Goal: Information Seeking & Learning: Check status

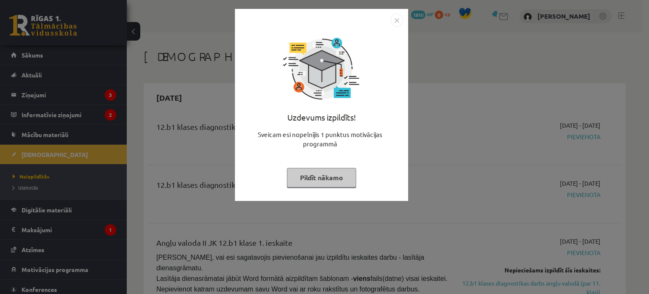
click at [318, 184] on button "Pildīt nākamo" at bounding box center [321, 177] width 69 height 19
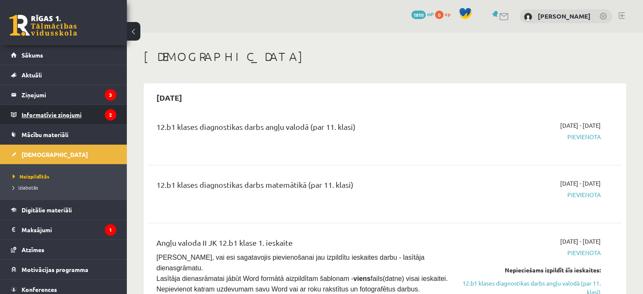
click at [63, 115] on legend "Informatīvie ziņojumi 2" at bounding box center [69, 114] width 95 height 19
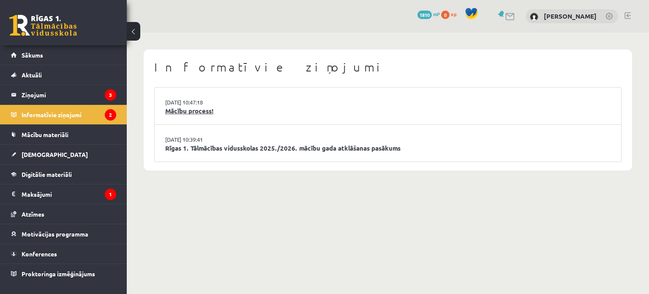
click at [212, 116] on link "Mācību process!" at bounding box center [388, 111] width 446 height 10
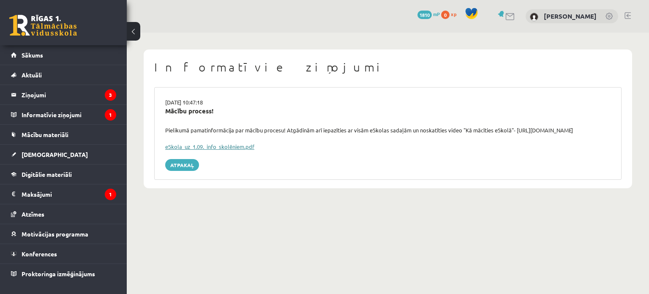
click at [196, 150] on link "eSkola_uz_1.09._info_skolēniem.pdf" at bounding box center [209, 146] width 89 height 7
click at [42, 192] on legend "Maksājumi 1" at bounding box center [69, 193] width 95 height 19
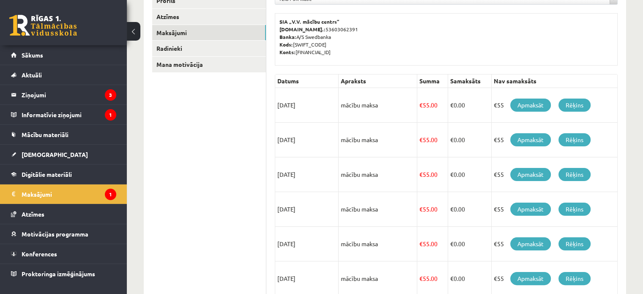
scroll to position [127, 0]
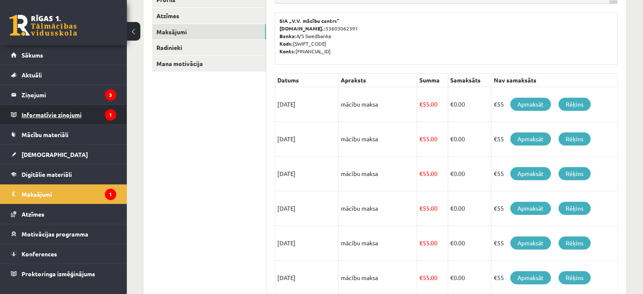
click at [59, 113] on legend "Informatīvie ziņojumi 1" at bounding box center [69, 114] width 95 height 19
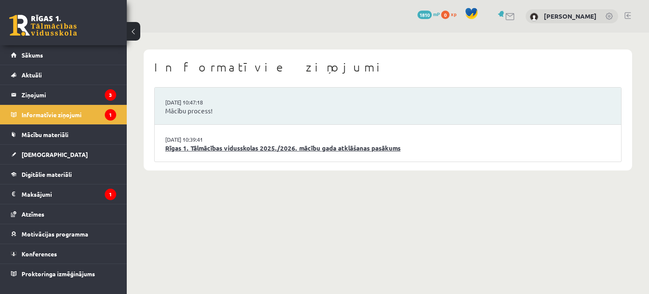
click at [205, 153] on link "Rīgas 1. Tālmācības vidusskolas 2025./2026. mācību gada atklāšanas pasākums" at bounding box center [388, 148] width 446 height 10
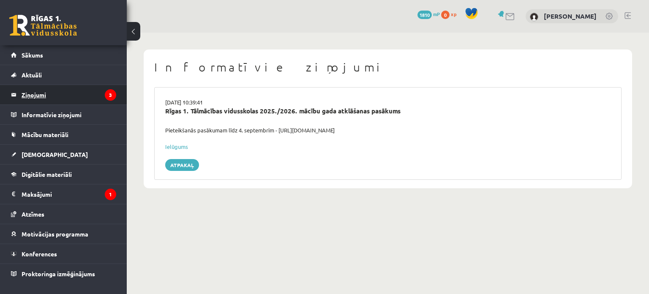
click at [38, 92] on legend "Ziņojumi 3" at bounding box center [69, 94] width 95 height 19
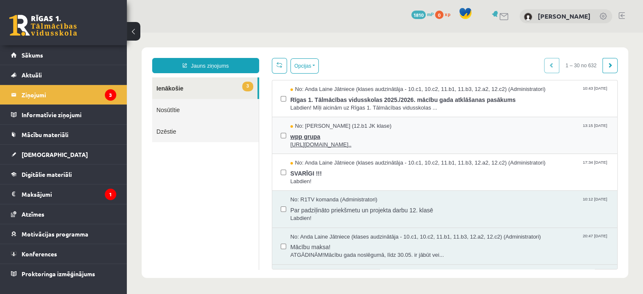
click at [309, 141] on span "wpp grupa" at bounding box center [449, 135] width 318 height 11
click at [306, 178] on span "SVARĪGI !!!" at bounding box center [449, 172] width 318 height 11
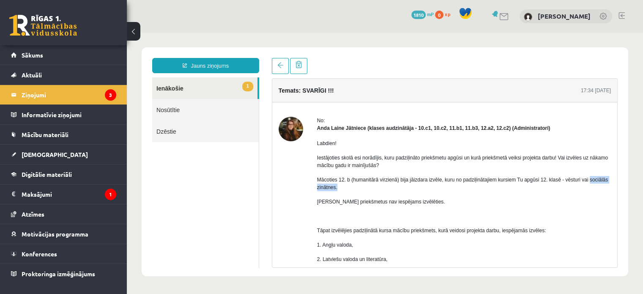
drag, startPoint x: 346, startPoint y: 208, endPoint x: 397, endPoint y: 206, distance: 50.3
click at [397, 191] on p "Mācoties 12. b (humanitārā virzienā) bija jāizdara izvēle, kuru no padziļinātaj…" at bounding box center [464, 183] width 294 height 15
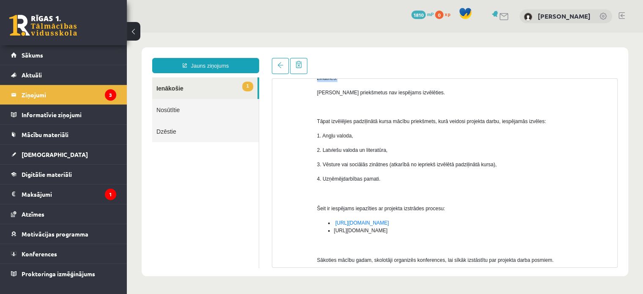
scroll to position [151, 0]
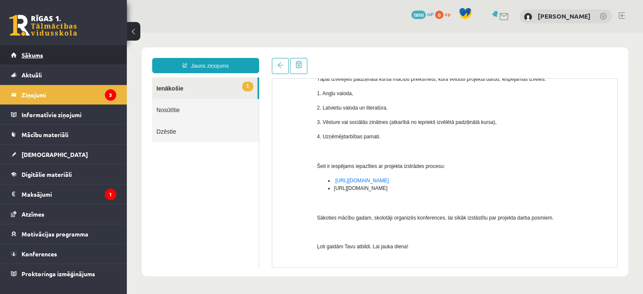
click at [23, 55] on span "Sākums" at bounding box center [33, 55] width 22 height 8
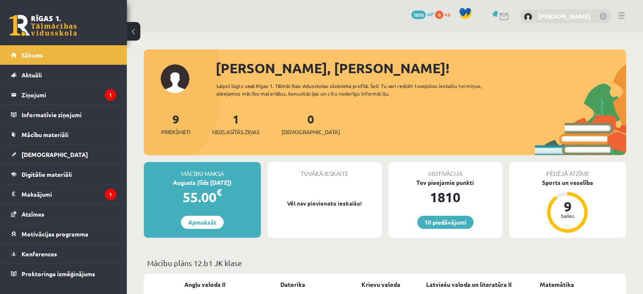
click at [553, 14] on link "[PERSON_NAME]" at bounding box center [564, 16] width 53 height 8
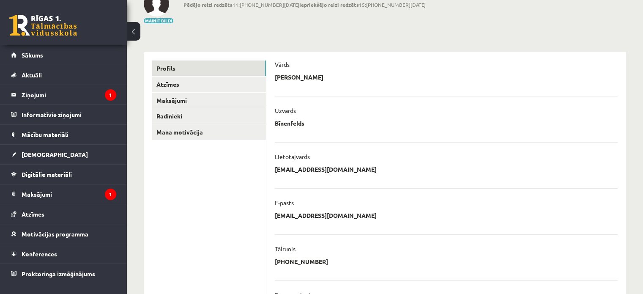
scroll to position [47, 0]
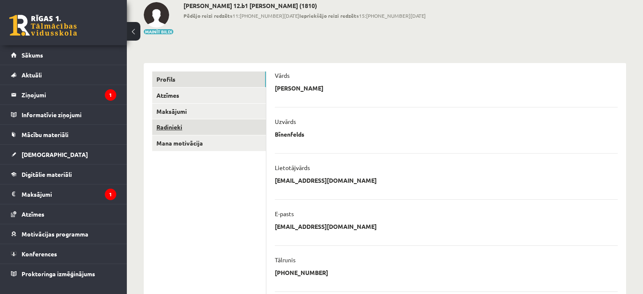
click at [173, 131] on link "Radinieki" at bounding box center [209, 127] width 114 height 16
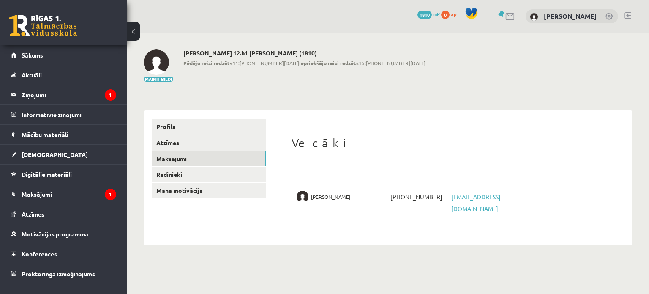
click at [176, 161] on link "Maksājumi" at bounding box center [209, 159] width 114 height 16
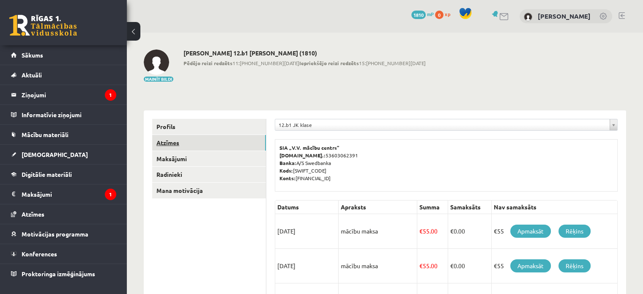
click at [165, 142] on link "Atzīmes" at bounding box center [209, 143] width 114 height 16
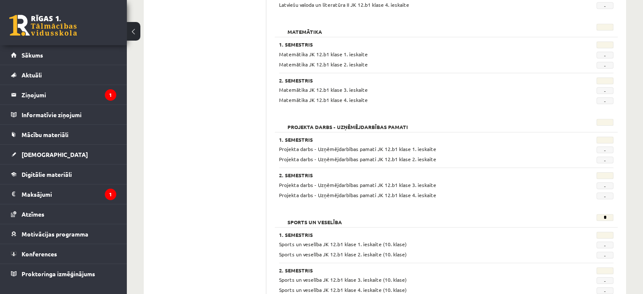
scroll to position [580, 0]
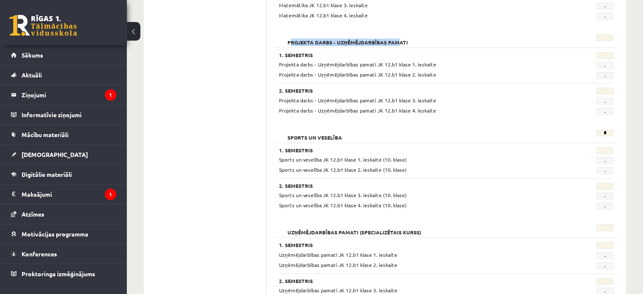
drag, startPoint x: 291, startPoint y: 79, endPoint x: 399, endPoint y: 78, distance: 107.8
click at [399, 43] on h2 "Projekta darbs - Uzņēmējdarbības pamati" at bounding box center [347, 38] width 137 height 8
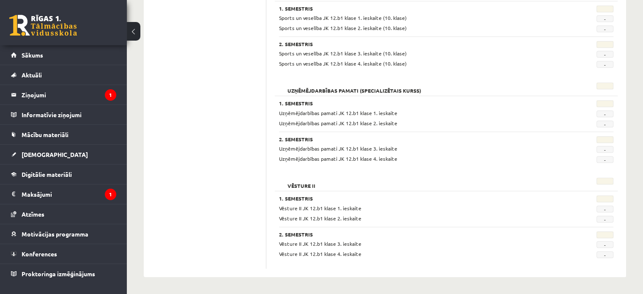
scroll to position [792, 0]
drag, startPoint x: 91, startPoint y: 0, endPoint x: 183, endPoint y: 11, distance: 92.4
